Goal: Communication & Community: Answer question/provide support

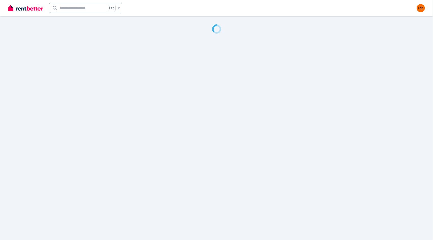
select select "**********"
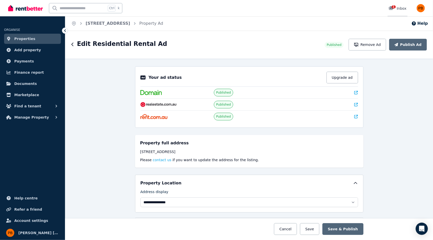
click at [404, 9] on div "1 Inbox" at bounding box center [398, 8] width 18 height 5
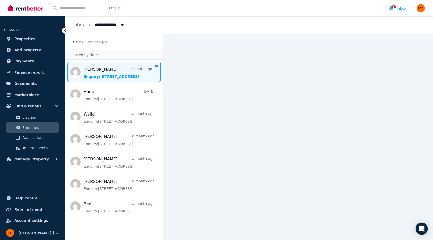
click at [108, 74] on span "Message list" at bounding box center [114, 72] width 98 height 20
